Goal: Transaction & Acquisition: Purchase product/service

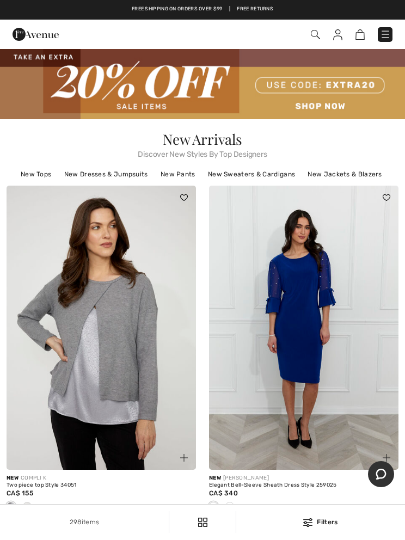
click at [326, 109] on img at bounding box center [202, 84] width 405 height 70
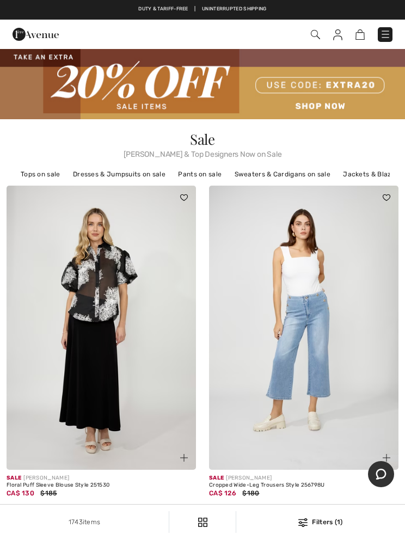
click at [319, 31] on img at bounding box center [315, 34] width 9 height 9
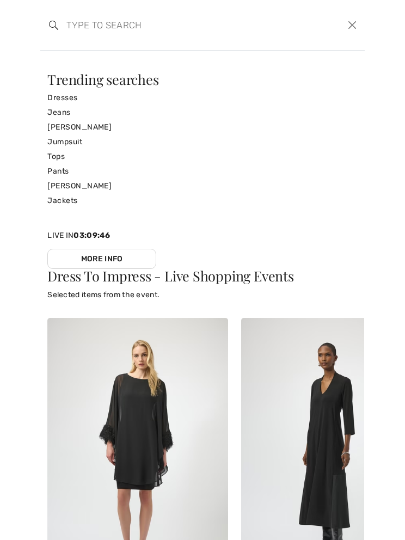
click at [84, 126] on link "[PERSON_NAME]" at bounding box center [202, 127] width 310 height 15
click at [81, 27] on input "search" at bounding box center [168, 25] width 221 height 33
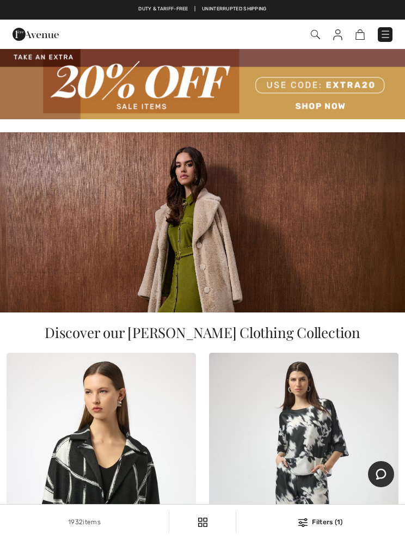
click at [312, 37] on img at bounding box center [315, 34] width 9 height 9
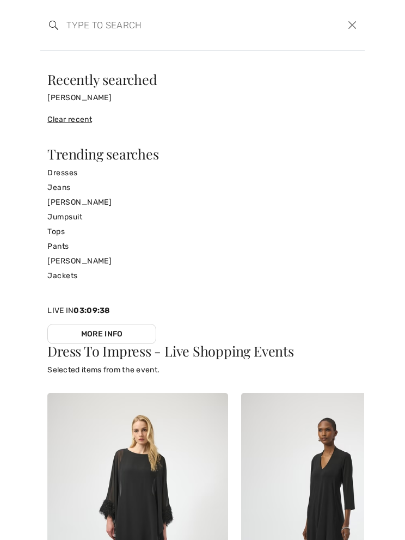
click at [94, 9] on input "search" at bounding box center [168, 25] width 221 height 33
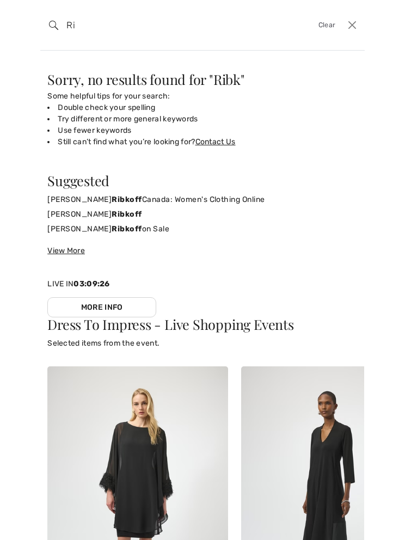
type input "R"
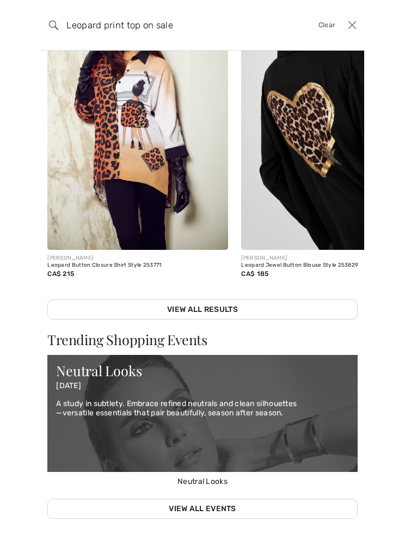
scroll to position [113, 0]
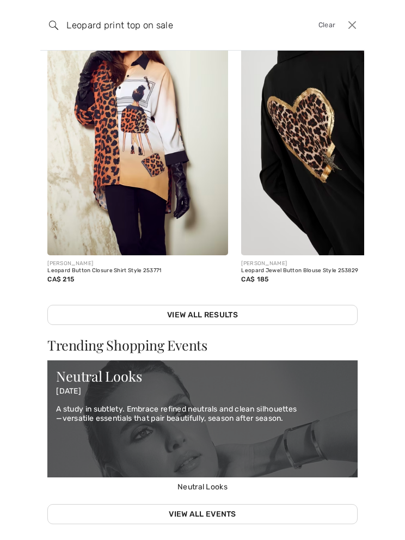
type input "Leopard print top on sale"
click at [209, 313] on link "View All Results" at bounding box center [202, 315] width 310 height 20
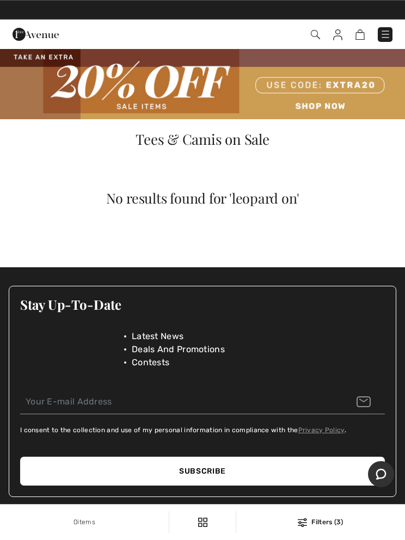
click at [334, 32] on img at bounding box center [337, 34] width 9 height 11
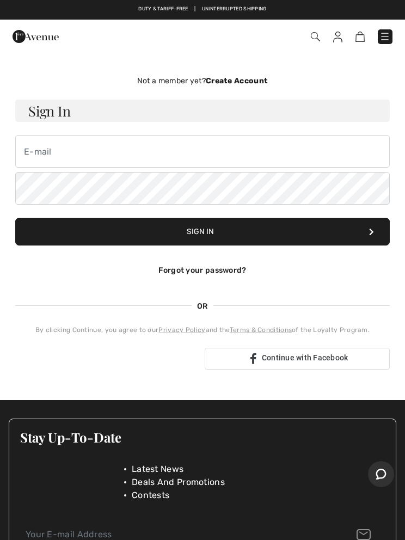
click at [112, 56] on div "Not a member yet? Create Account Sign In Sign In Forgot your password? OR" at bounding box center [203, 222] width 392 height 338
click at [313, 34] on img at bounding box center [315, 36] width 9 height 9
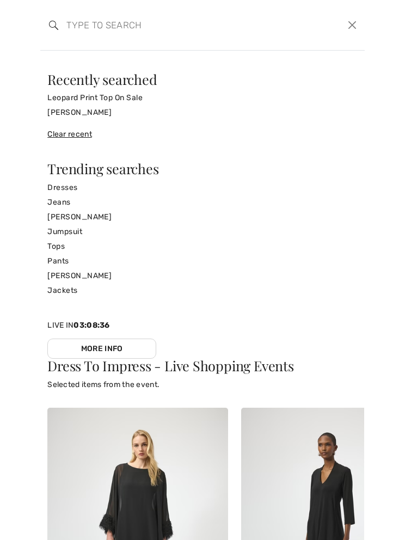
click at [89, 118] on link "[PERSON_NAME]" at bounding box center [202, 112] width 310 height 15
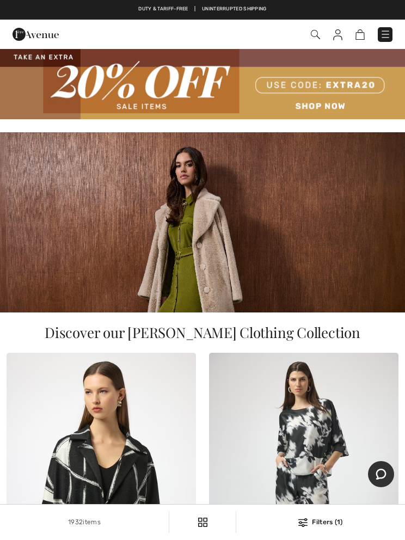
click at [330, 108] on img at bounding box center [202, 84] width 405 height 70
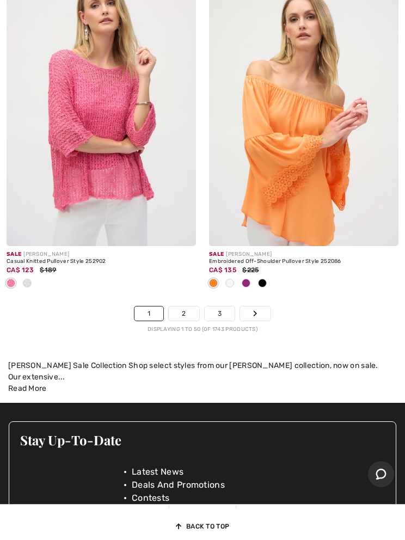
scroll to position [8747, 0]
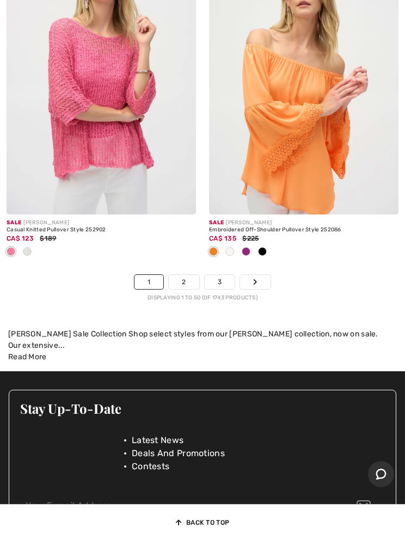
click at [189, 275] on link "2" at bounding box center [184, 282] width 30 height 14
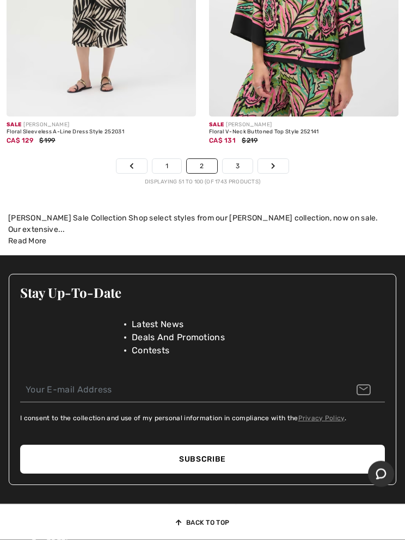
scroll to position [9000, 0]
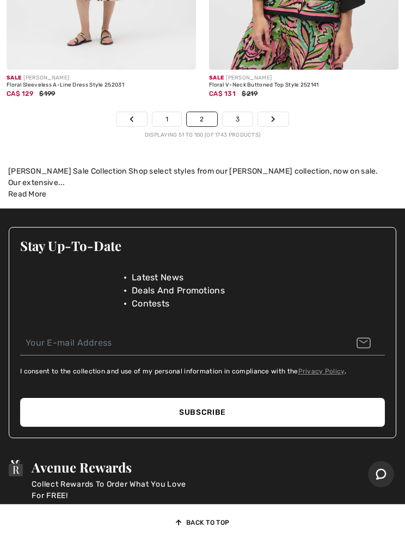
click at [236, 112] on link "3" at bounding box center [238, 119] width 30 height 14
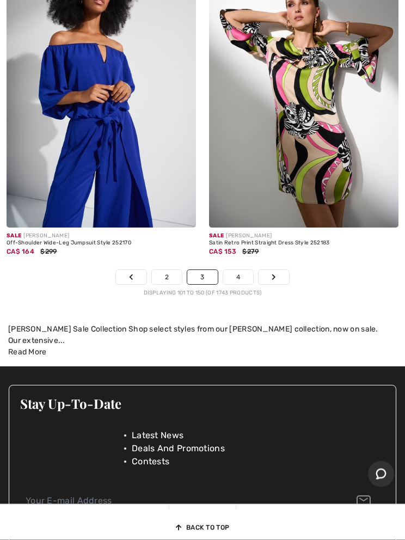
scroll to position [8717, 0]
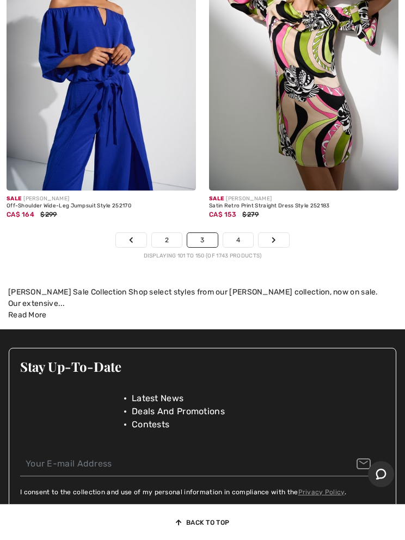
click at [235, 233] on link "4" at bounding box center [238, 240] width 30 height 14
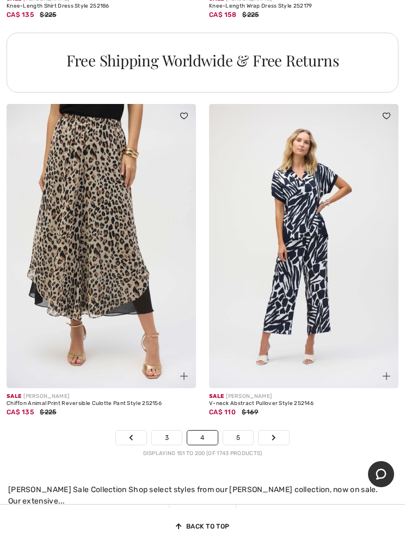
scroll to position [8430, 0]
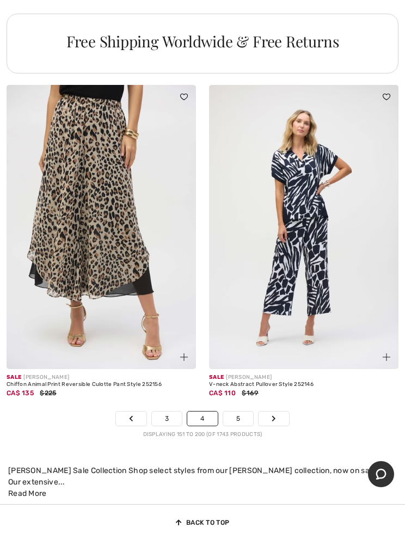
click at [238, 412] on link "5" at bounding box center [238, 419] width 30 height 14
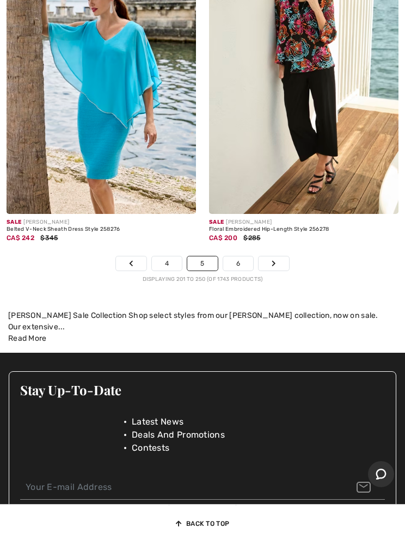
scroll to position [8834, 0]
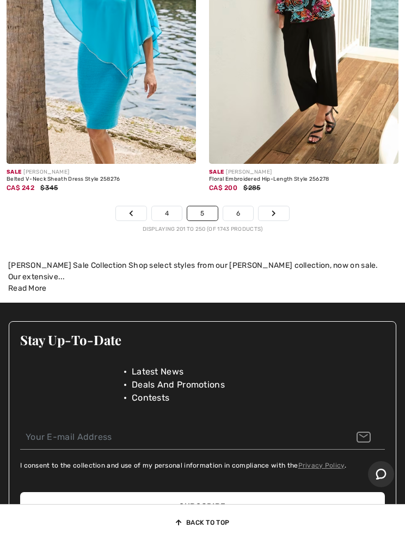
click at [234, 206] on link "6" at bounding box center [238, 213] width 30 height 14
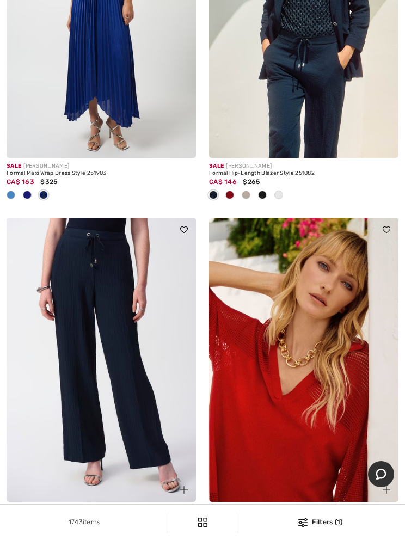
scroll to position [4882, 0]
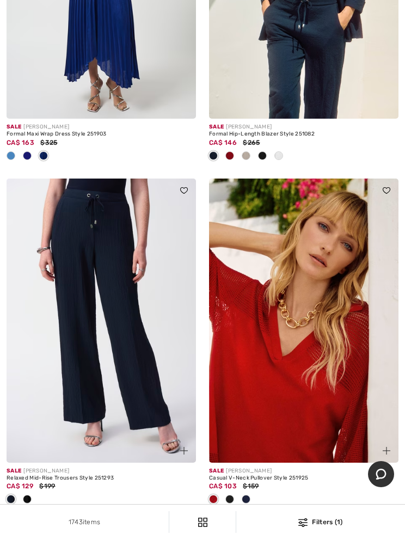
click at [309, 344] on img at bounding box center [304, 321] width 190 height 284
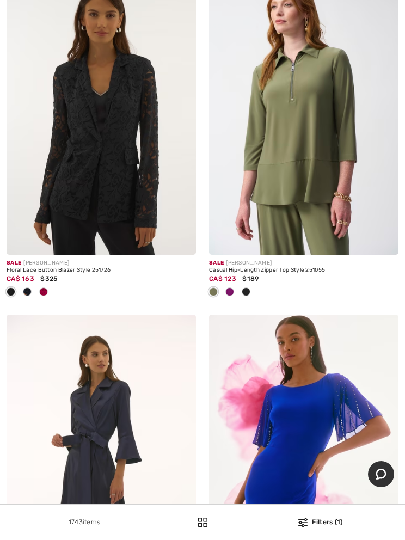
scroll to position [6970, 0]
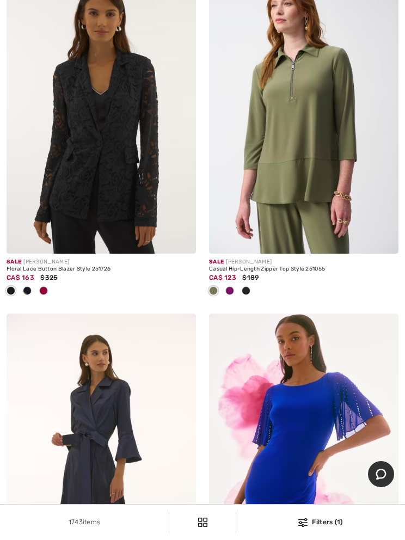
click at [125, 123] on img at bounding box center [102, 112] width 190 height 284
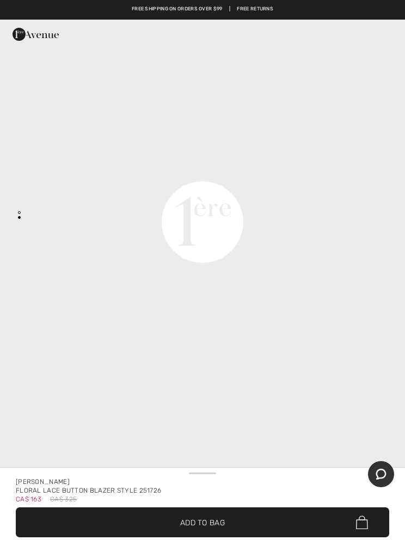
scroll to position [679, 0]
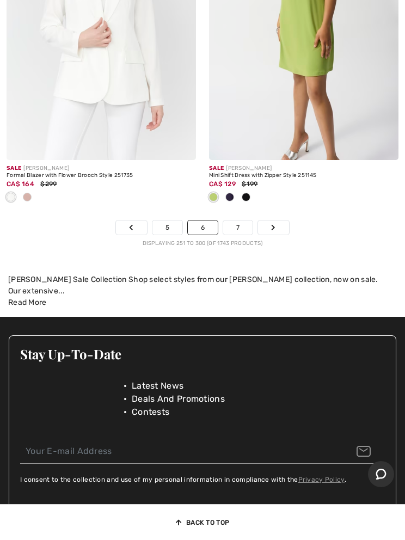
scroll to position [8889, 0]
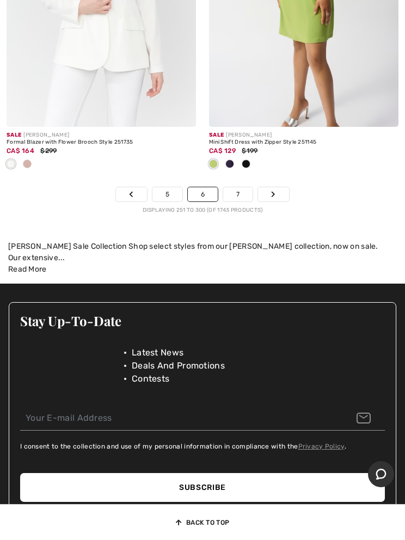
click at [241, 187] on link "7" at bounding box center [237, 194] width 29 height 14
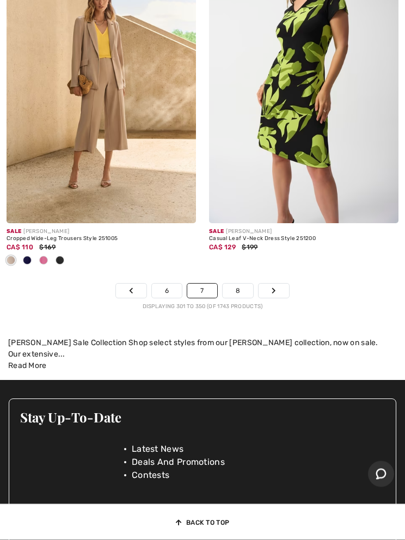
scroll to position [8900, 0]
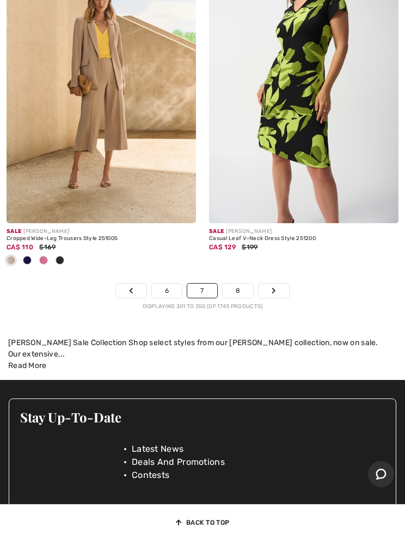
click at [234, 284] on link "8" at bounding box center [238, 291] width 30 height 14
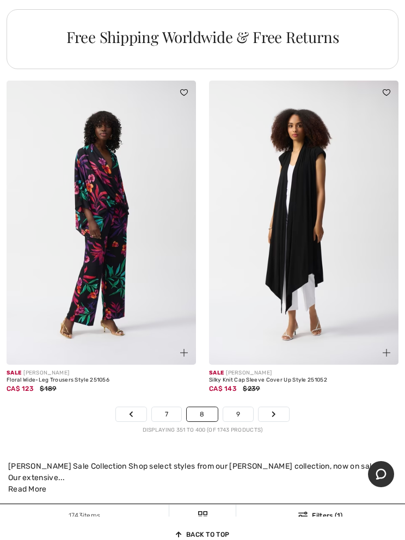
scroll to position [8483, 0]
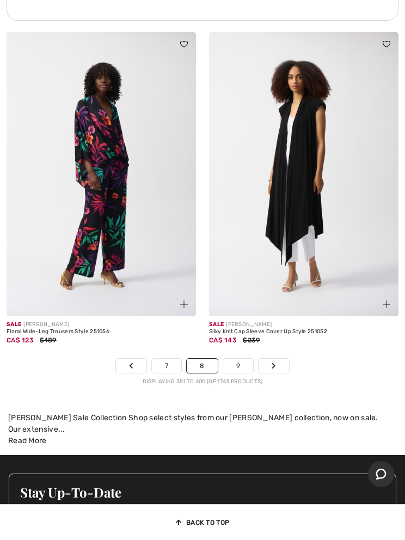
click at [236, 361] on link "9" at bounding box center [238, 366] width 30 height 14
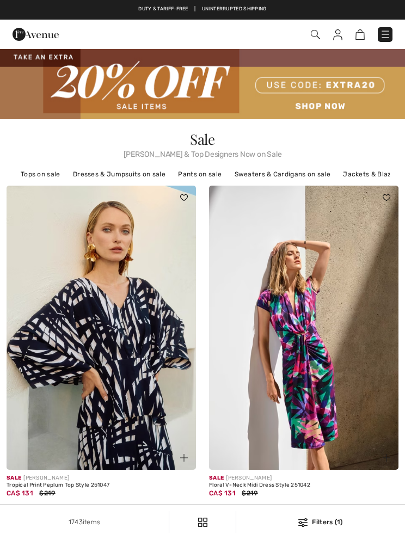
checkbox input "true"
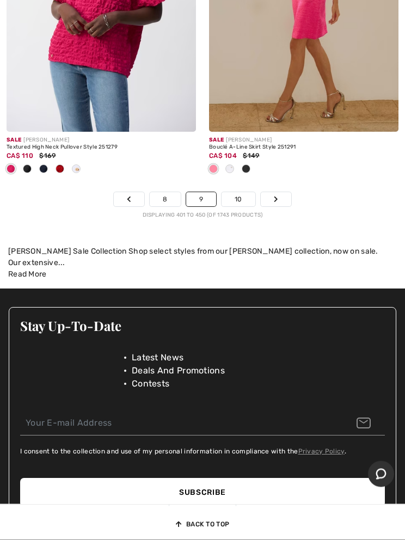
scroll to position [8884, 0]
click at [241, 192] on link "10" at bounding box center [239, 199] width 34 height 14
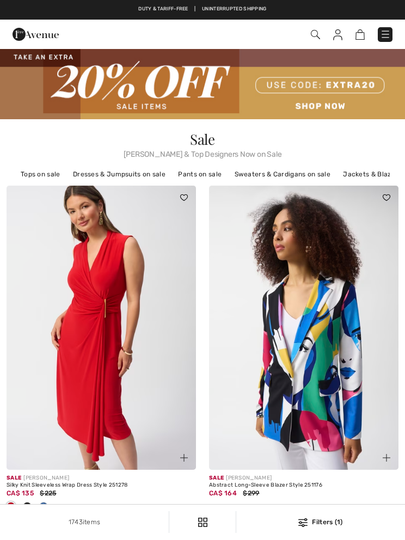
checkbox input "true"
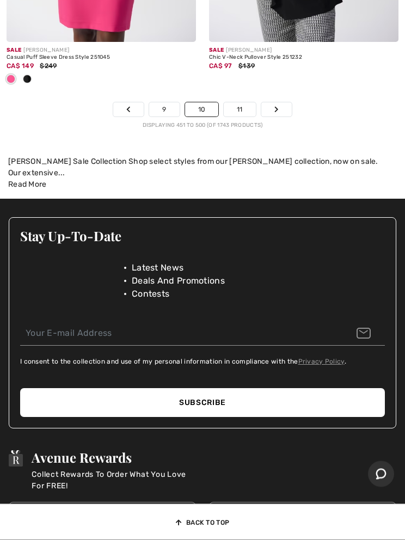
scroll to position [9009, 0]
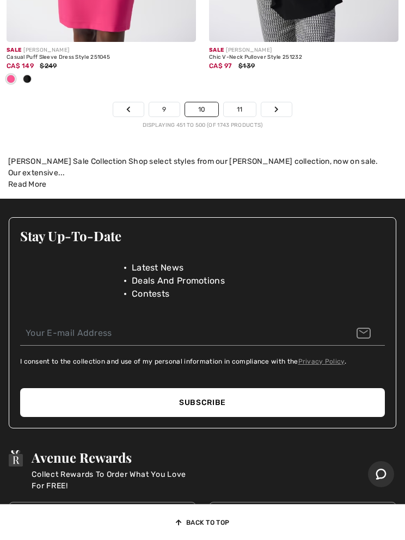
click at [242, 102] on link "11" at bounding box center [240, 109] width 32 height 14
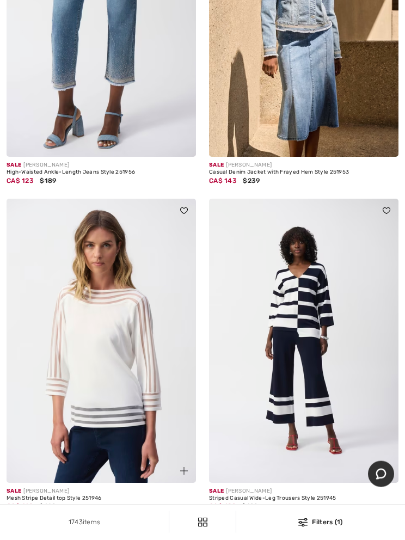
scroll to position [2360, 0]
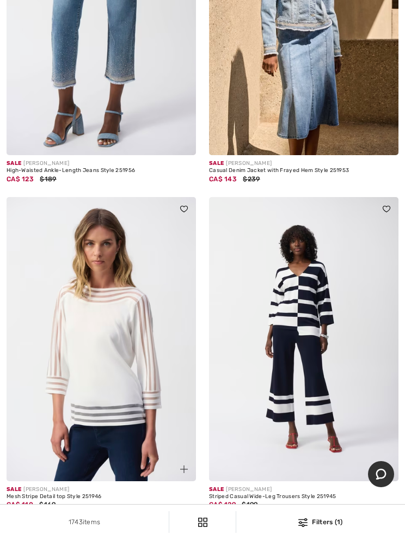
click at [116, 345] on img at bounding box center [102, 339] width 190 height 284
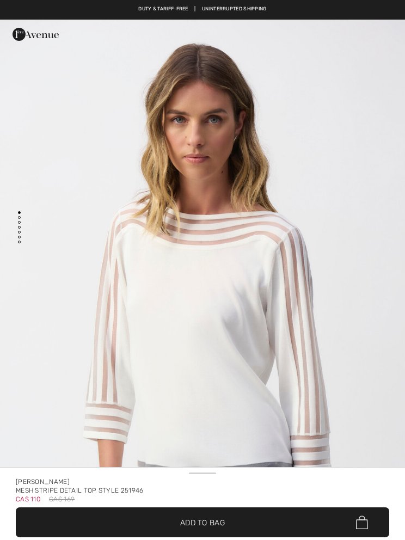
checkbox input "true"
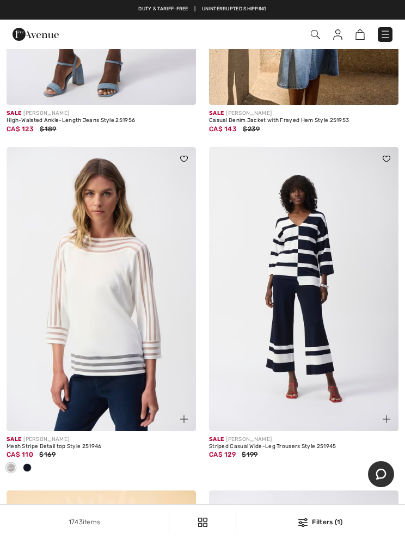
click at [29, 464] on span at bounding box center [27, 467] width 9 height 9
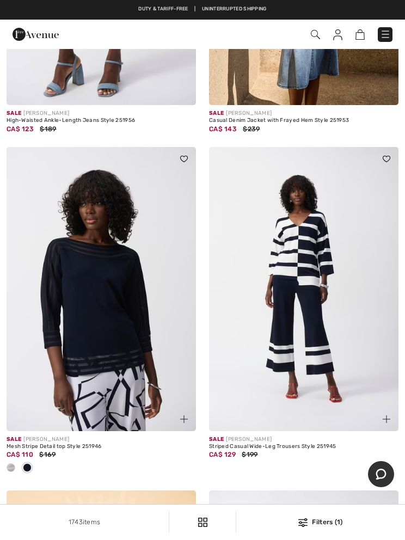
click at [121, 297] on img at bounding box center [102, 289] width 190 height 284
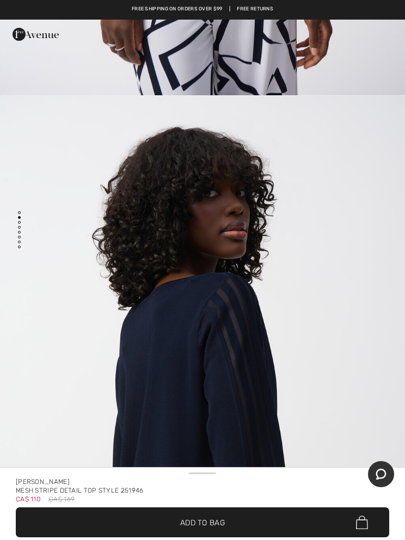
scroll to position [499, 0]
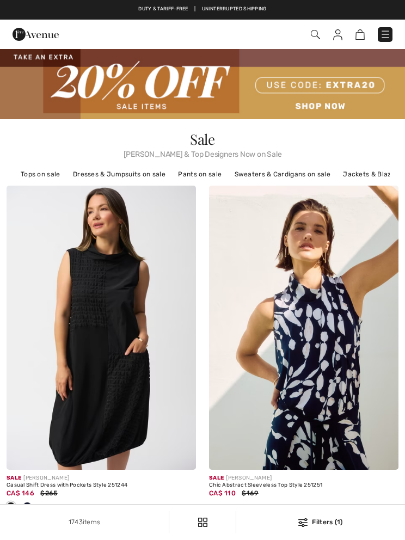
scroll to position [2410, 0]
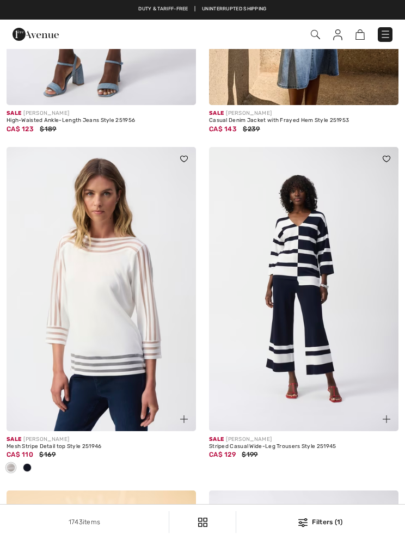
checkbox input "true"
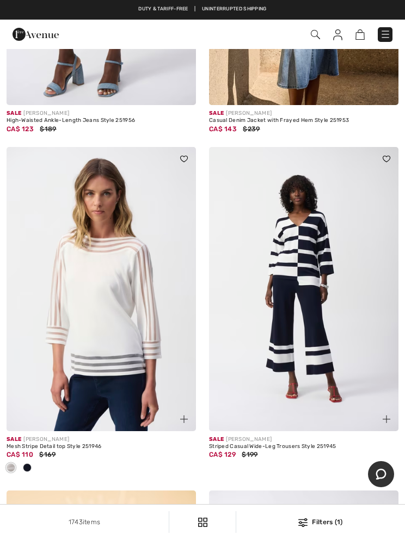
click at [8, 463] on span at bounding box center [11, 467] width 9 height 9
click at [10, 467] on span at bounding box center [11, 467] width 9 height 9
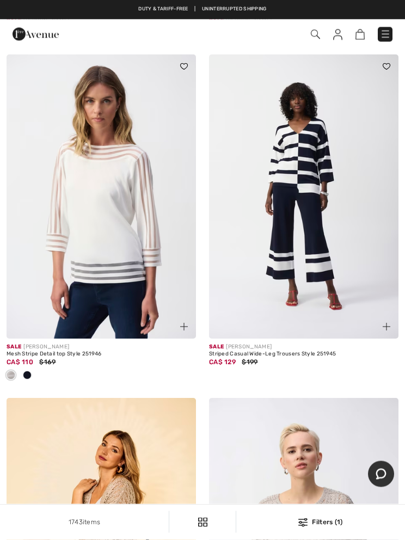
scroll to position [2462, 0]
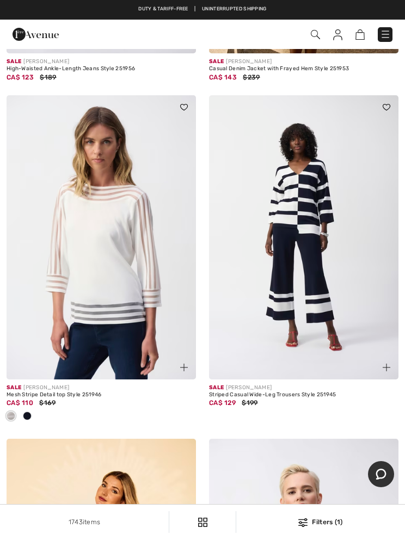
click at [118, 237] on img at bounding box center [102, 237] width 190 height 284
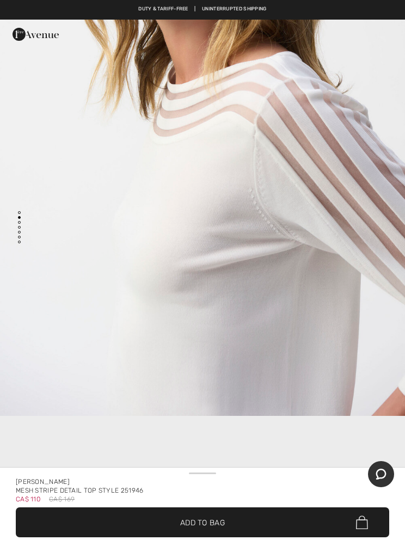
scroll to position [788, 0]
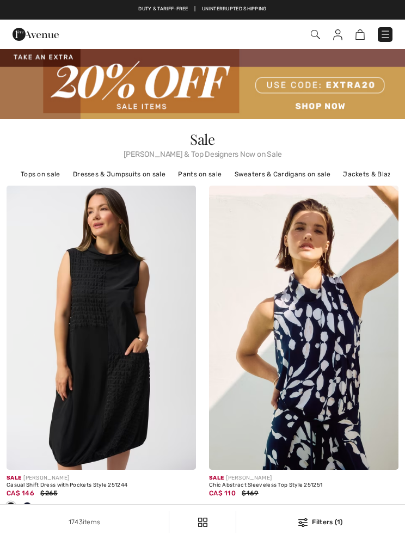
scroll to position [2462, 0]
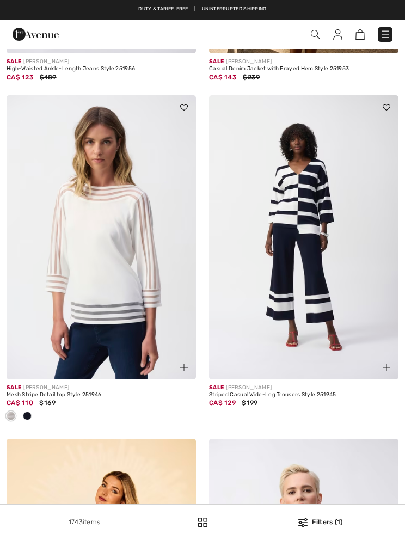
checkbox input "true"
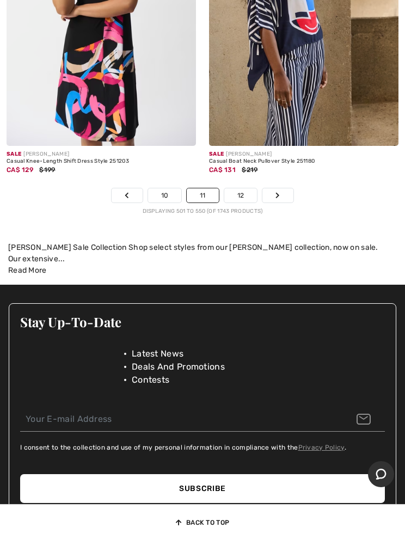
scroll to position [8698, 0]
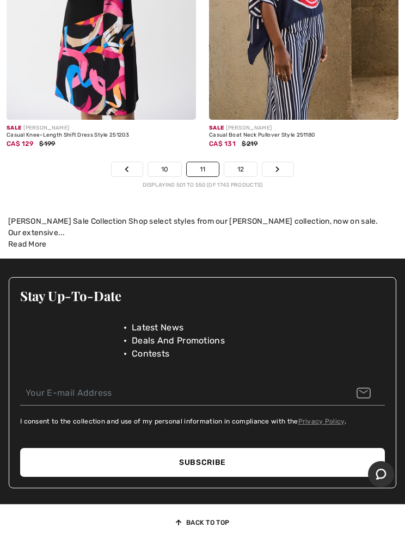
click at [241, 162] on link "12" at bounding box center [240, 169] width 33 height 14
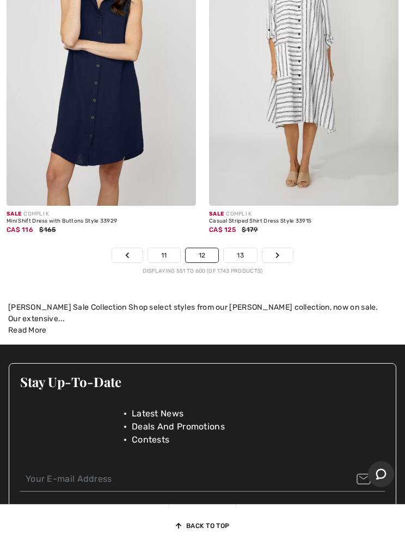
scroll to position [8710, 0]
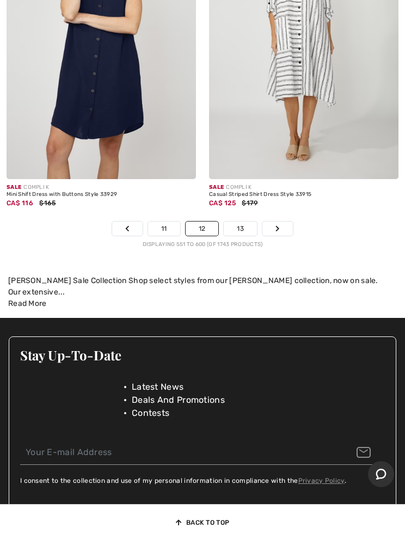
click at [239, 222] on link "13" at bounding box center [240, 229] width 33 height 14
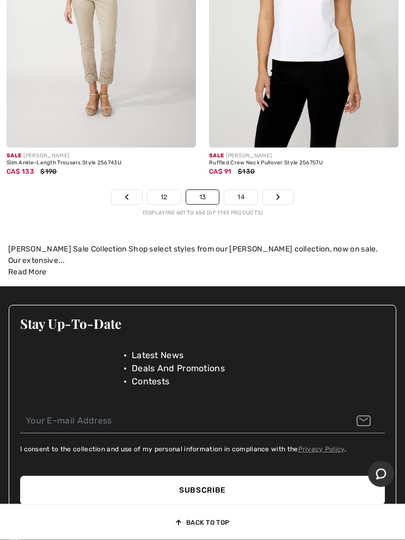
scroll to position [8670, 0]
click at [249, 190] on link "14" at bounding box center [240, 197] width 33 height 14
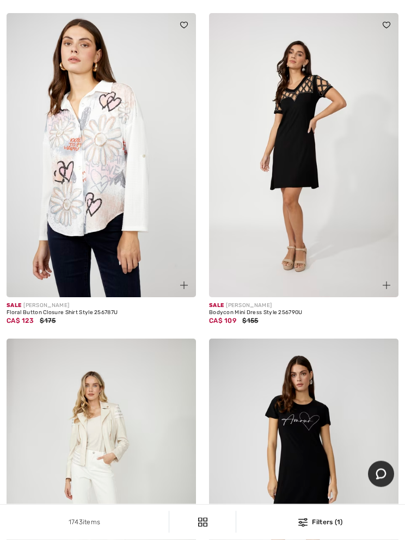
scroll to position [825, 0]
click at [97, 172] on img at bounding box center [102, 155] width 190 height 284
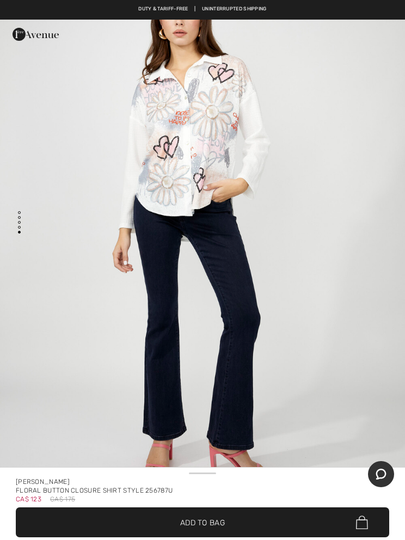
scroll to position [2556, 0]
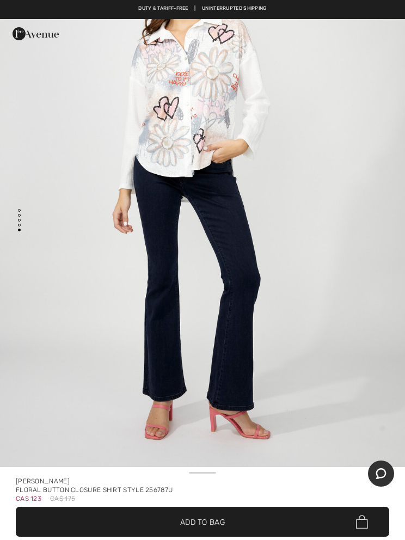
click at [222, 533] on span "✔ Added to Bag Add to Bag" at bounding box center [203, 523] width 374 height 30
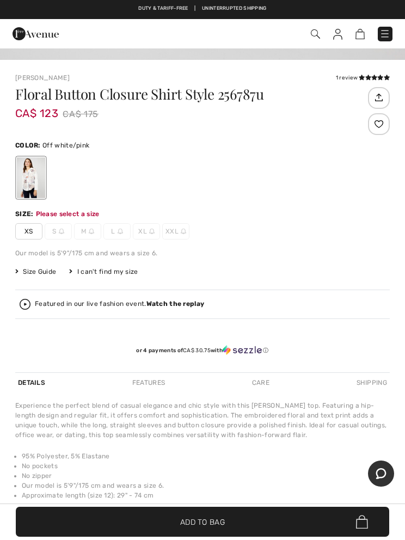
scroll to position [569, 0]
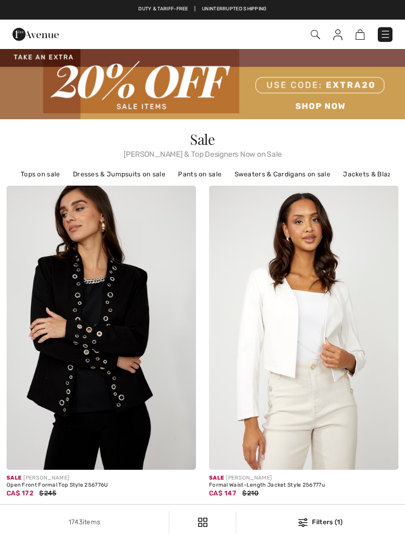
checkbox input "true"
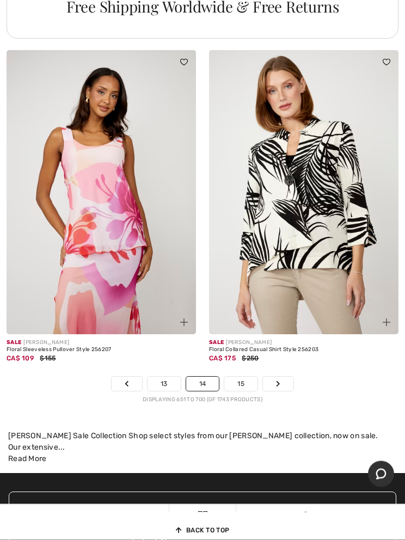
scroll to position [8495, 0]
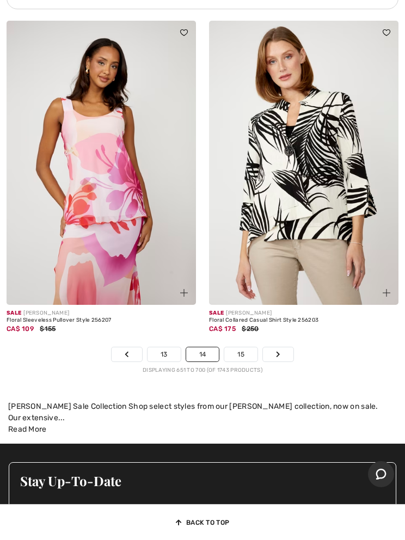
click at [242, 347] on link "15" at bounding box center [240, 354] width 33 height 14
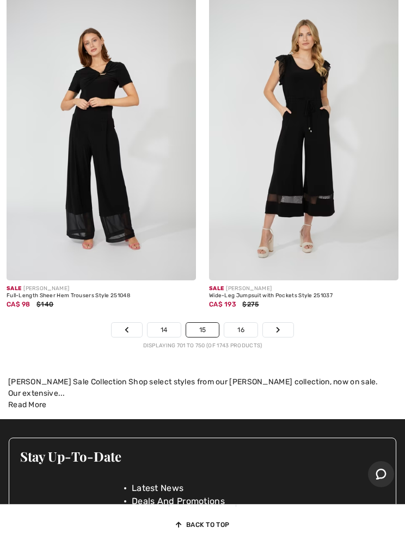
scroll to position [8595, 0]
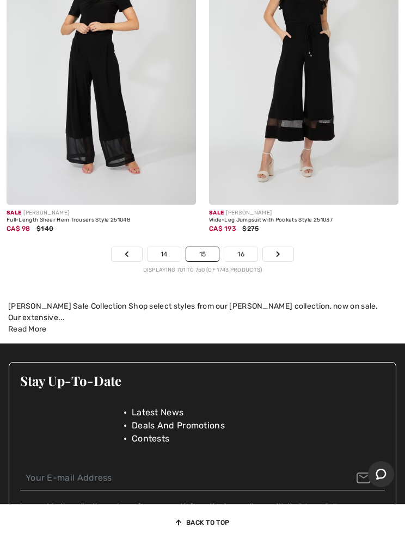
click at [241, 249] on link "16" at bounding box center [240, 254] width 33 height 14
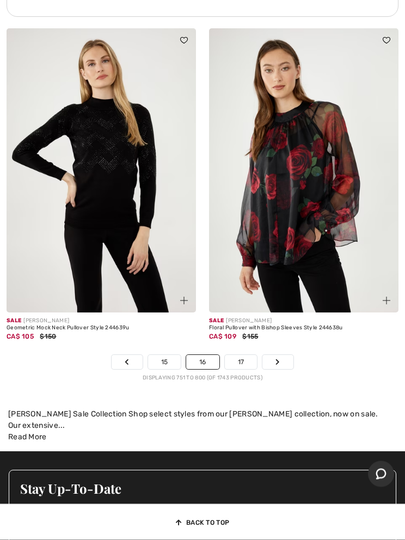
scroll to position [8577, 0]
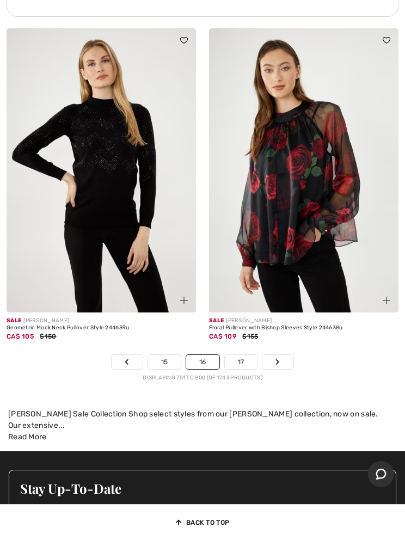
click at [245, 358] on link "17" at bounding box center [241, 362] width 33 height 14
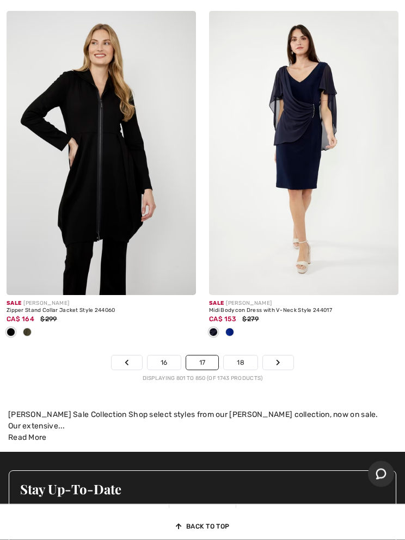
scroll to position [8536, 0]
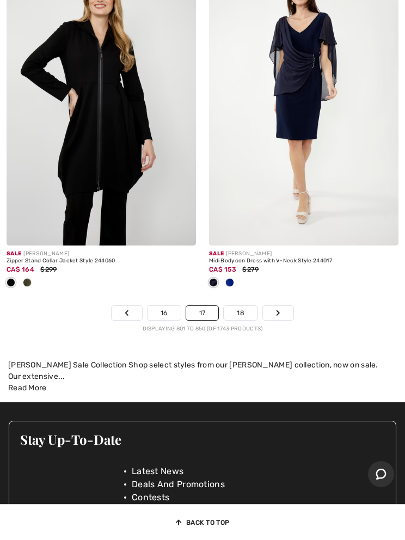
click at [237, 306] on link "18" at bounding box center [241, 313] width 34 height 14
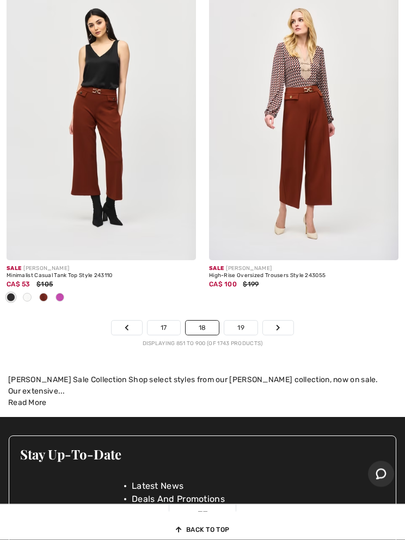
scroll to position [8707, 0]
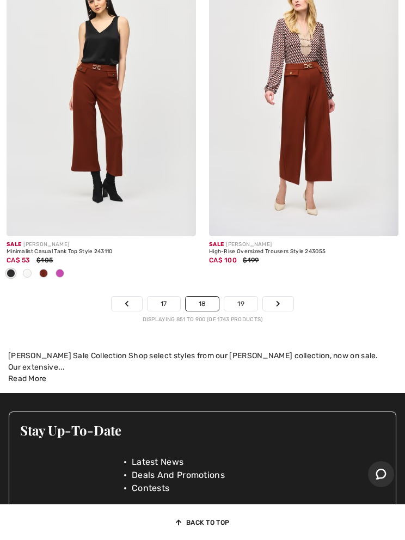
click at [244, 297] on link "19" at bounding box center [240, 304] width 33 height 14
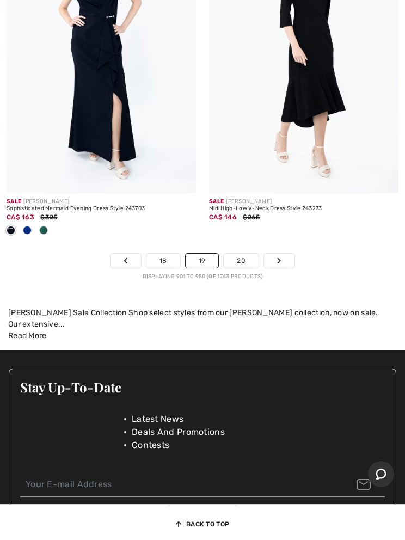
scroll to position [8870, 0]
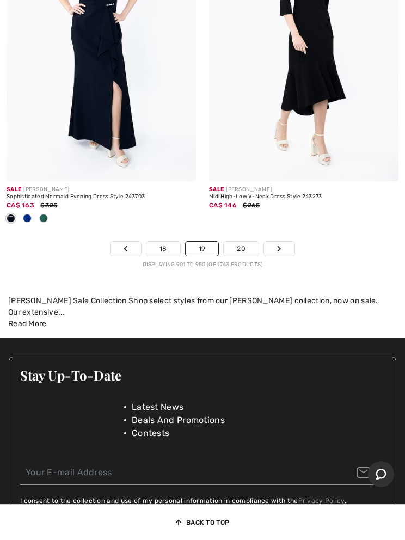
click at [247, 242] on link "20" at bounding box center [241, 249] width 35 height 14
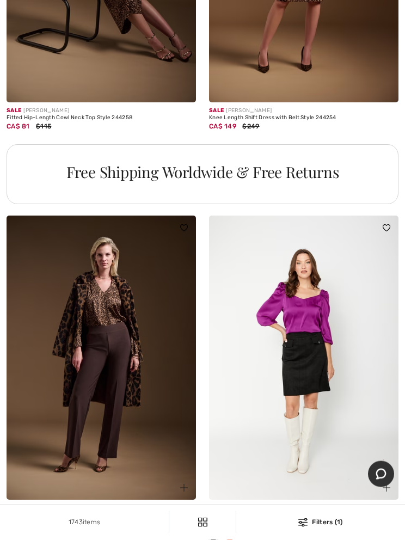
scroll to position [8293, 0]
click at [109, 352] on img at bounding box center [102, 358] width 190 height 284
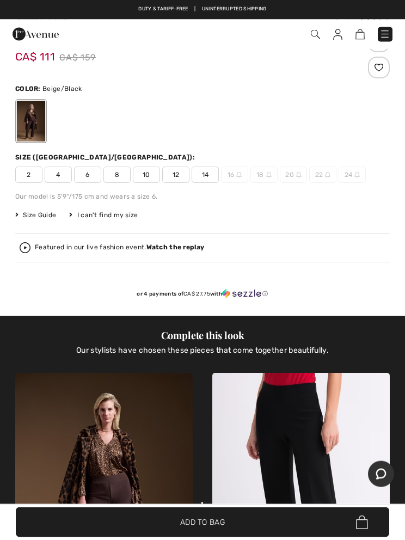
scroll to position [489, 0]
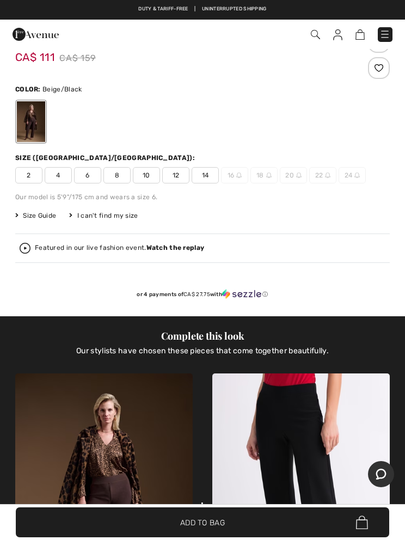
click at [177, 179] on span "12" at bounding box center [175, 175] width 27 height 16
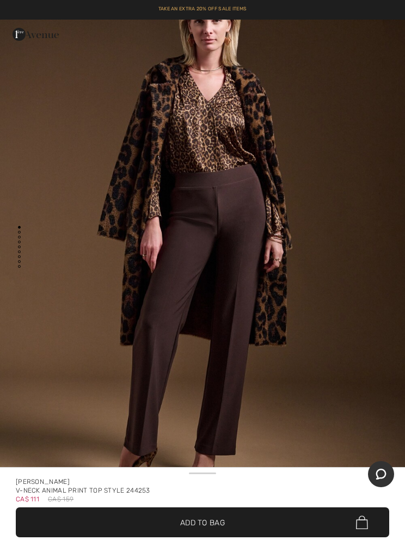
scroll to position [0, 0]
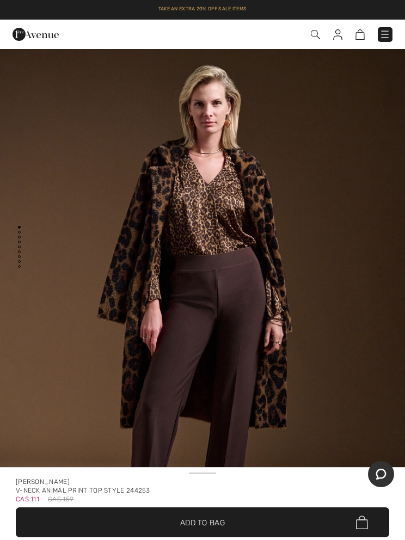
click at [210, 527] on span "Add to Bag" at bounding box center [202, 522] width 45 height 11
